Goal: Task Accomplishment & Management: Complete application form

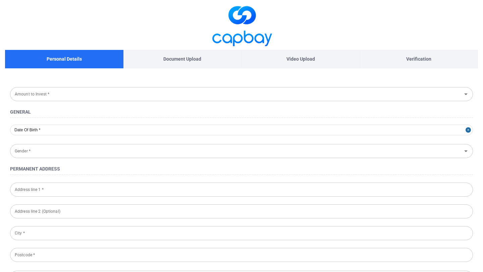
type input "Below RM 10,000"
type input "[DATE]"
type input "[DEMOGRAPHIC_DATA]"
type input "B-13-09, Residensi M Adora,"
type input "[STREET_ADDRESS],"
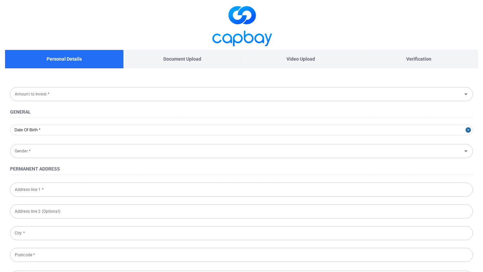
type input "[PERSON_NAME]"
type input "53300"
type input "[GEOGRAPHIC_DATA]"
type input "[DEMOGRAPHIC_DATA]"
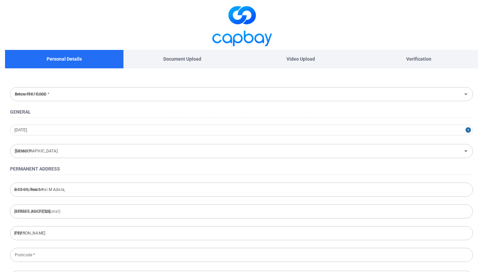
type input "Government Issued ID"
type input "950724-11-5057"
